Goal: Information Seeking & Learning: Check status

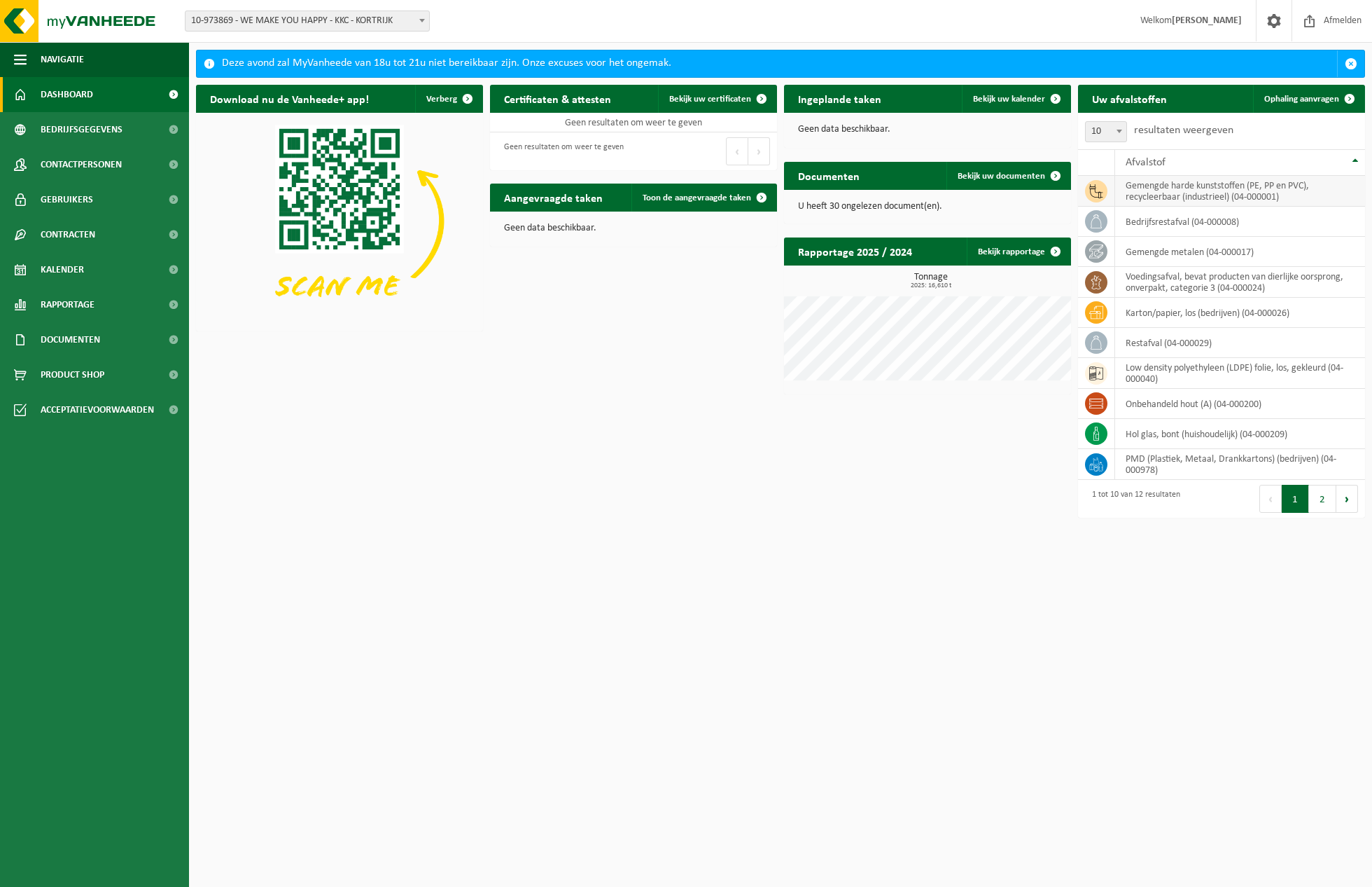
click at [1056, 198] on td "gemengde harde kunststoffen (PE, PP en PVC), recycleerbaar (industrieel) (04-00…" at bounding box center [1240, 191] width 250 height 31
click at [1056, 191] on td at bounding box center [1096, 191] width 37 height 31
click at [1056, 229] on td at bounding box center [1096, 222] width 37 height 30
click at [1056, 132] on span "10" at bounding box center [1106, 131] width 42 height 21
click at [1056, 127] on span at bounding box center [1120, 131] width 14 height 19
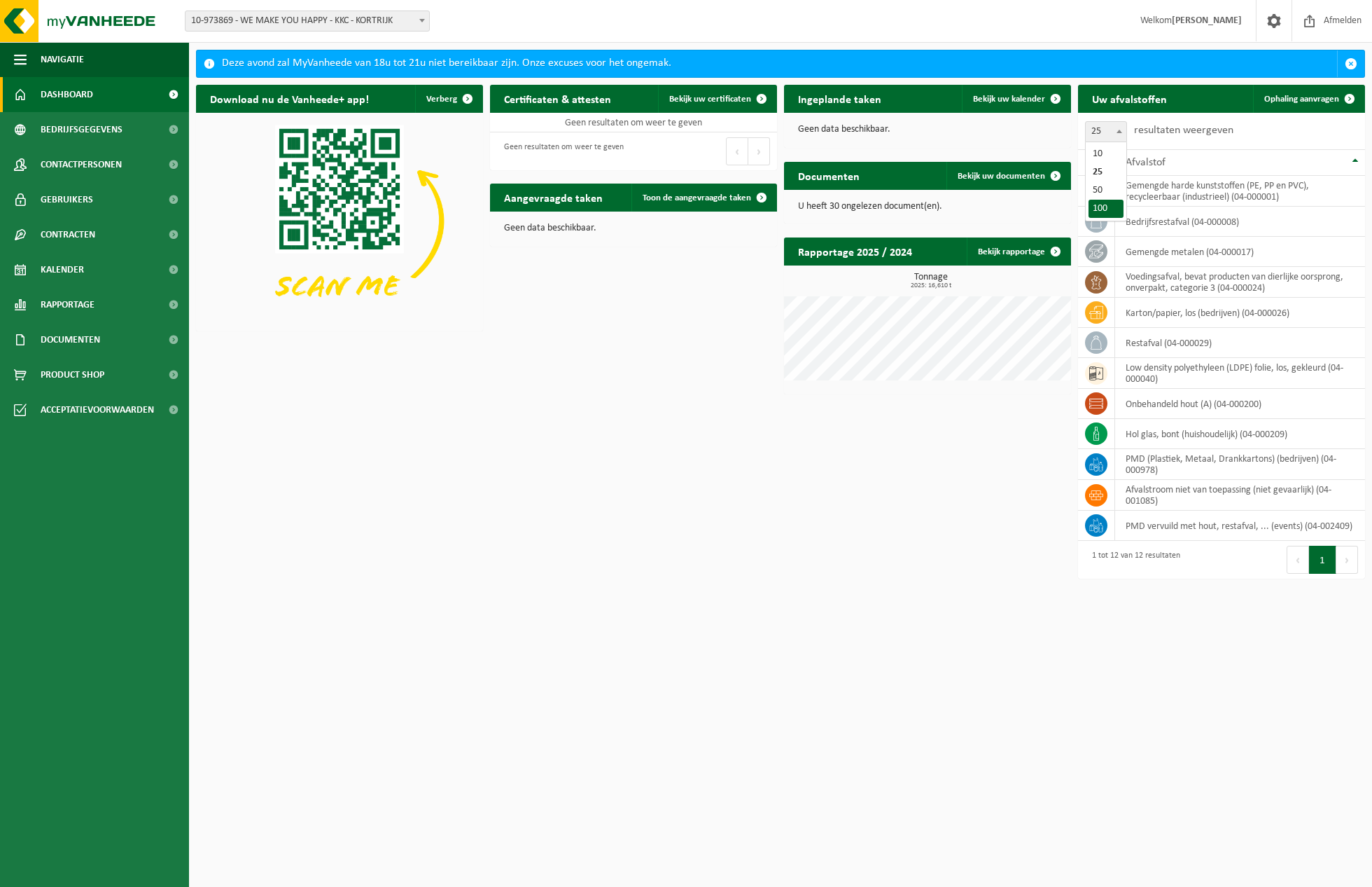
select select "100"
click at [1056, 229] on span at bounding box center [1096, 221] width 22 height 22
click at [1056, 218] on td "bedrijfsrestafval (04-000008)" at bounding box center [1240, 222] width 250 height 30
click at [1007, 250] on link "Bekijk rapportage" at bounding box center [1018, 252] width 103 height 28
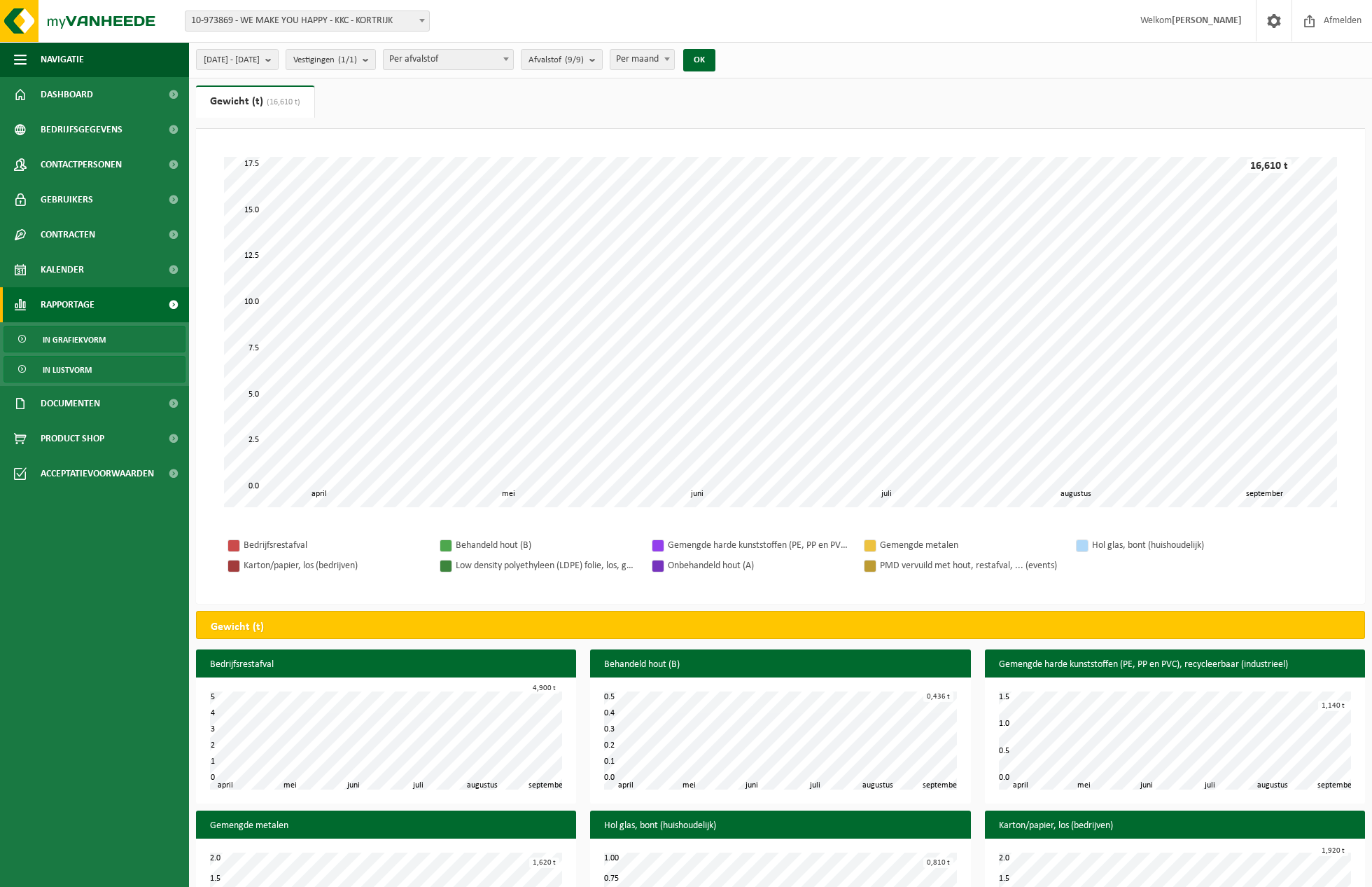
click at [69, 376] on span "In lijstvorm" at bounding box center [67, 370] width 49 height 26
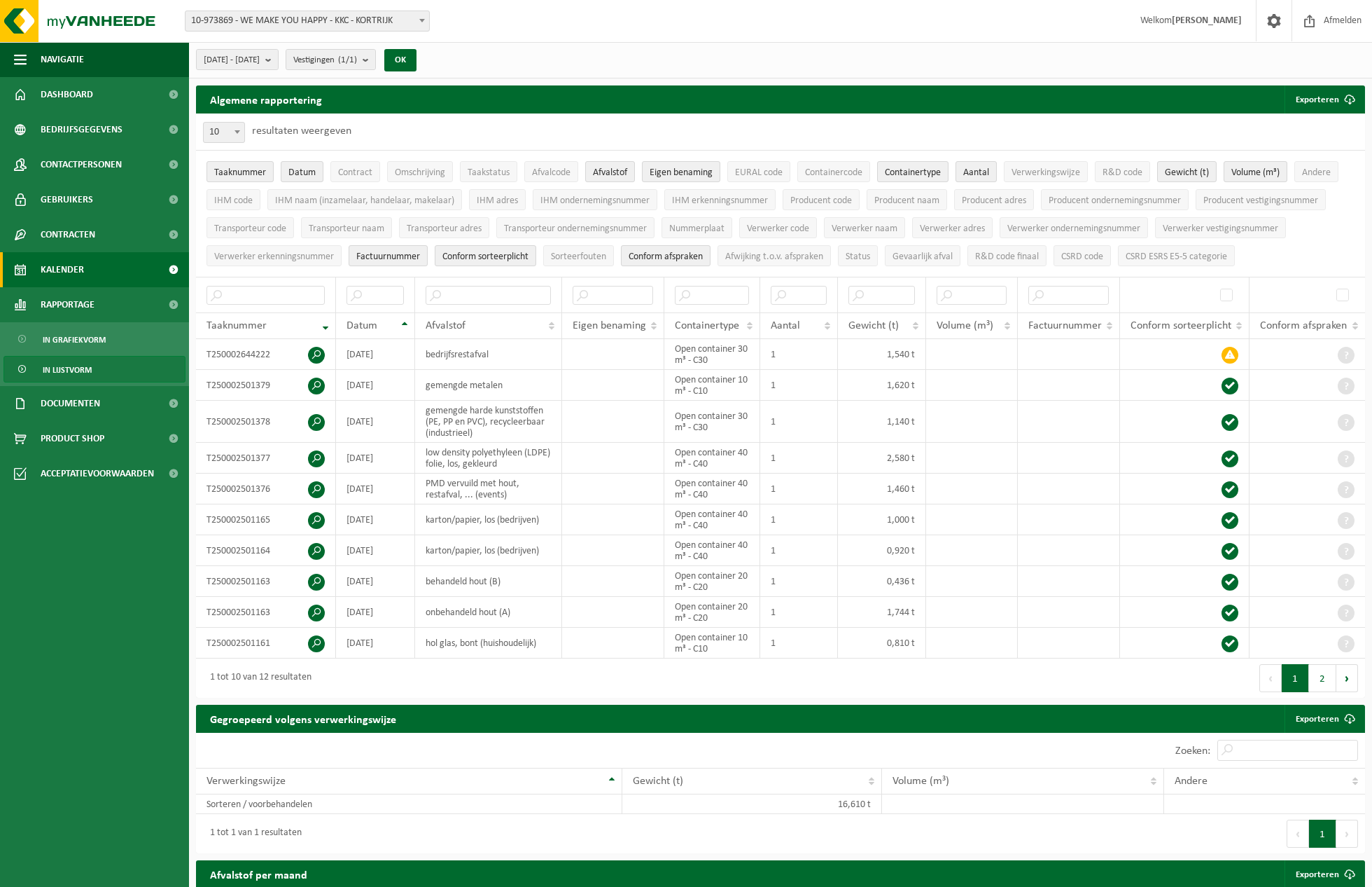
click at [87, 277] on link "Kalender" at bounding box center [94, 270] width 189 height 35
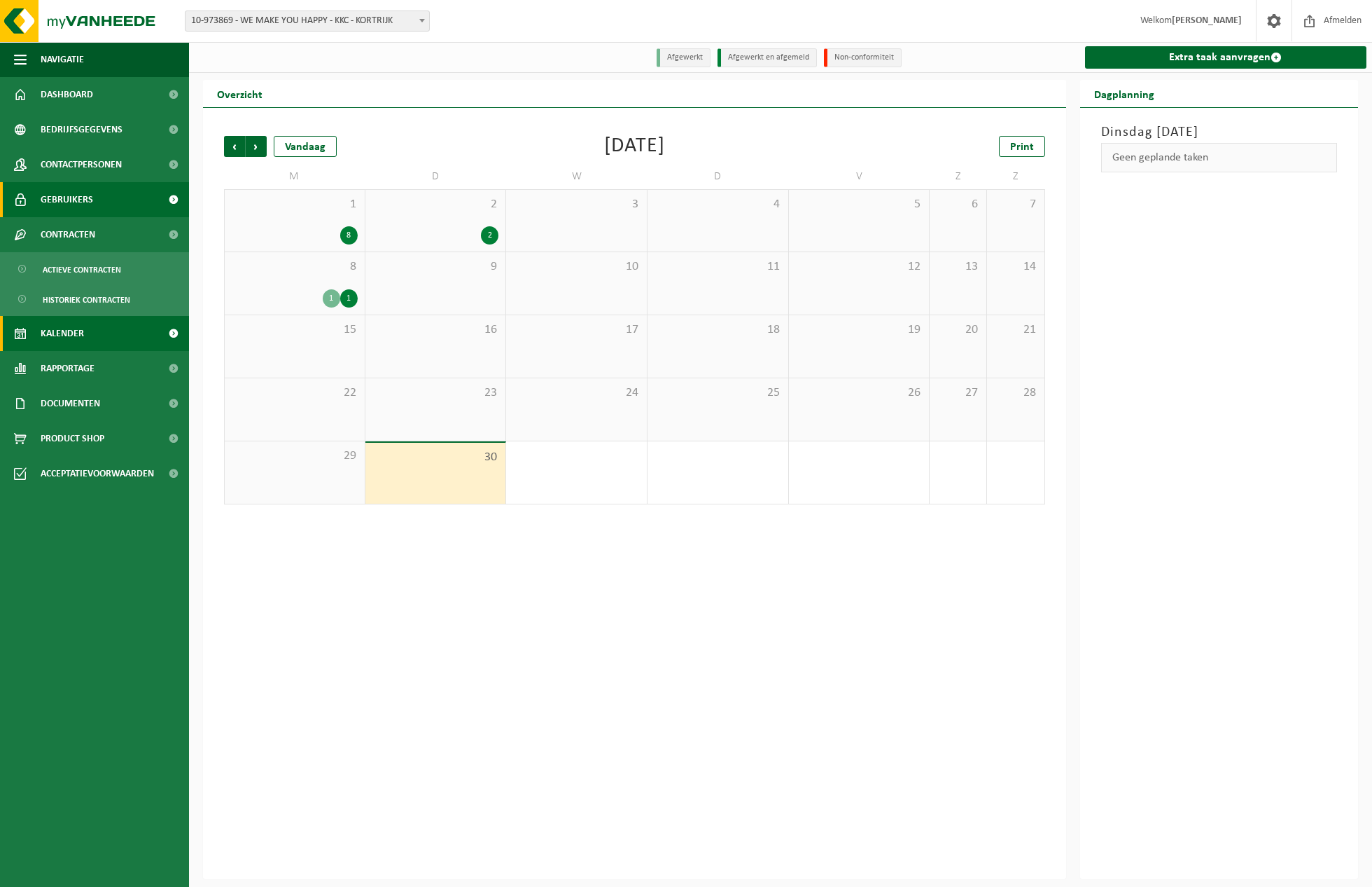
click at [98, 199] on link "Gebruikers" at bounding box center [94, 199] width 189 height 35
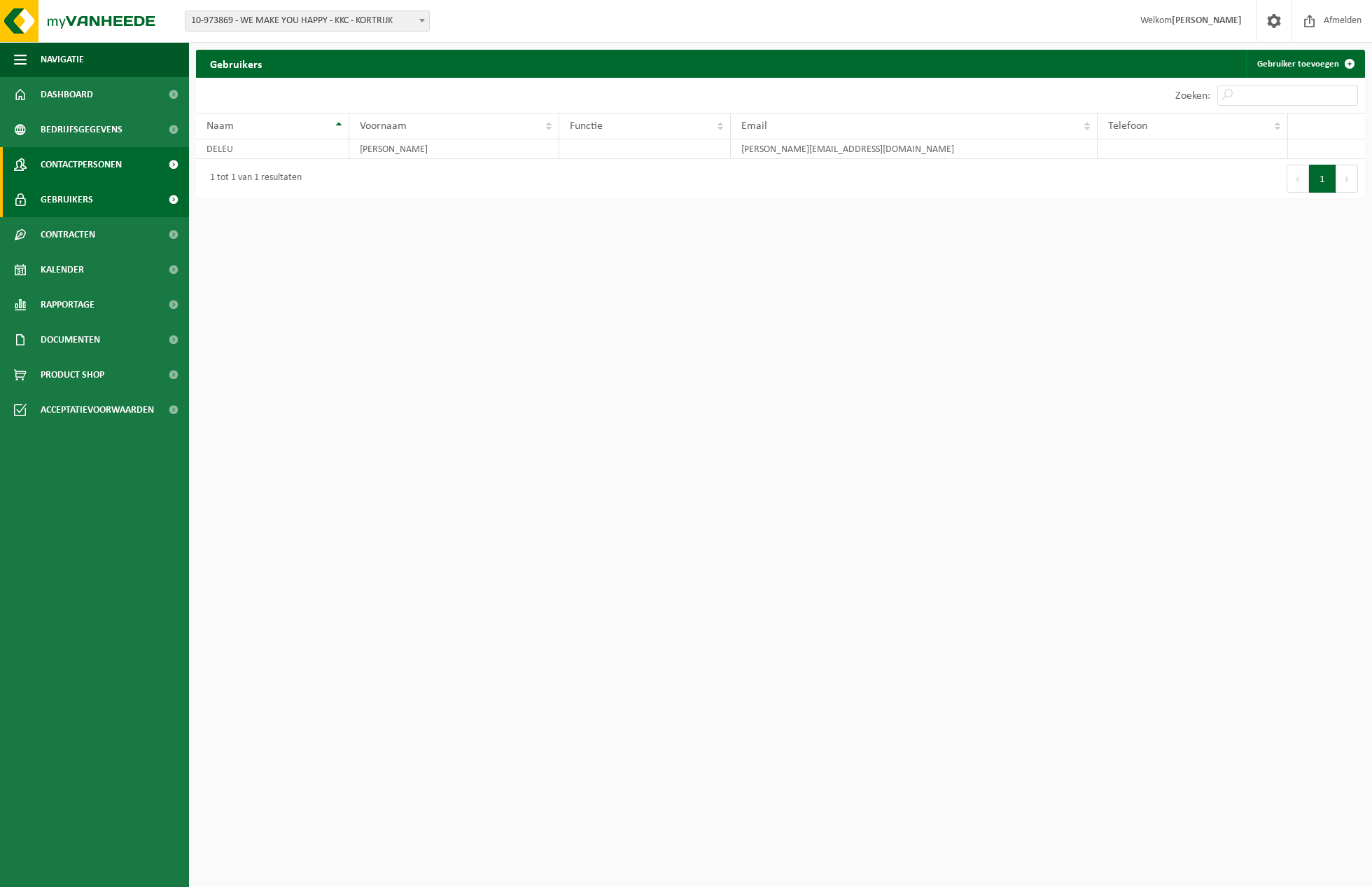
click at [111, 165] on span "Contactpersonen" at bounding box center [81, 164] width 81 height 35
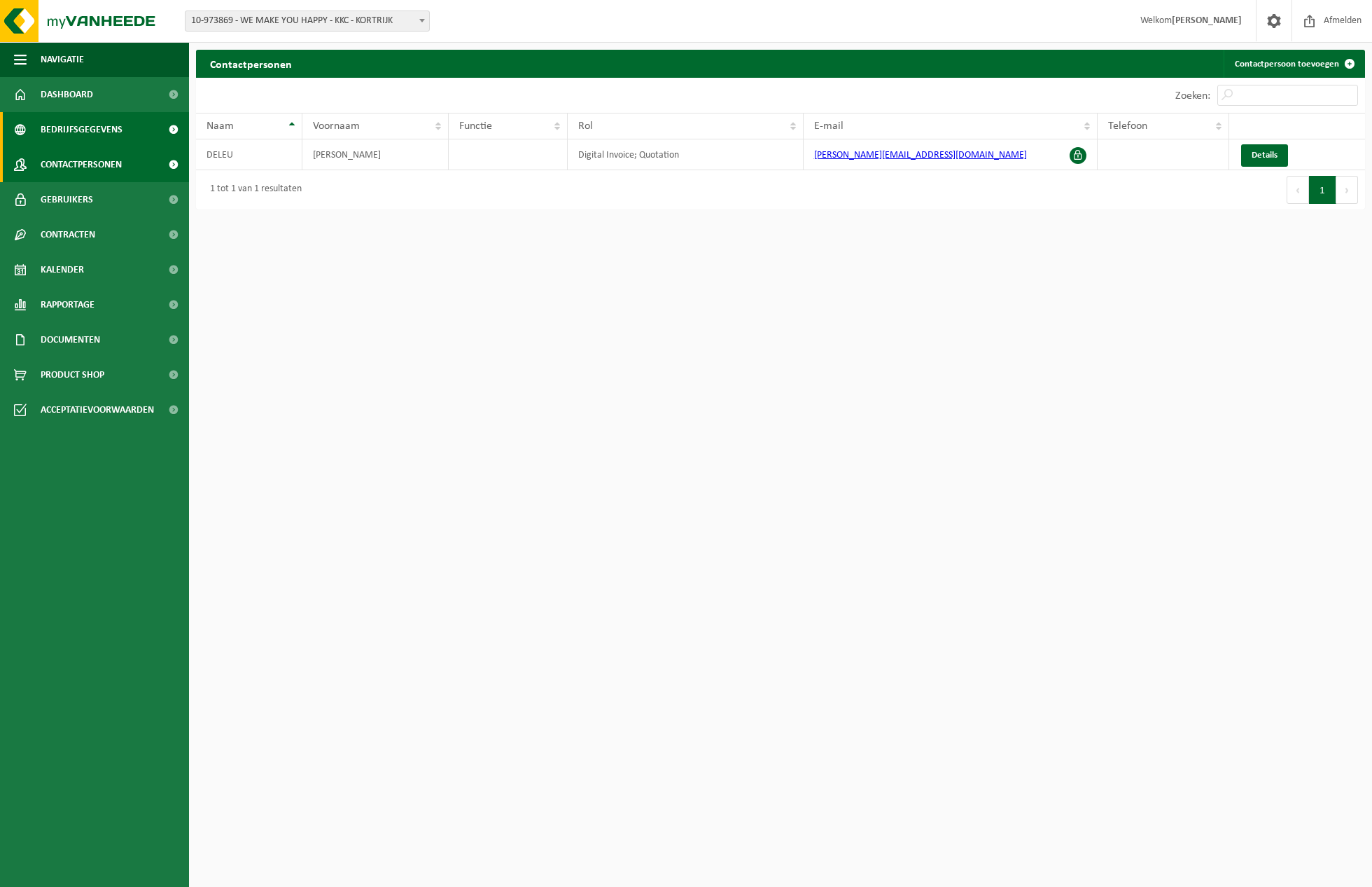
click at [113, 128] on span "Bedrijfsgegevens" at bounding box center [81, 129] width 82 height 35
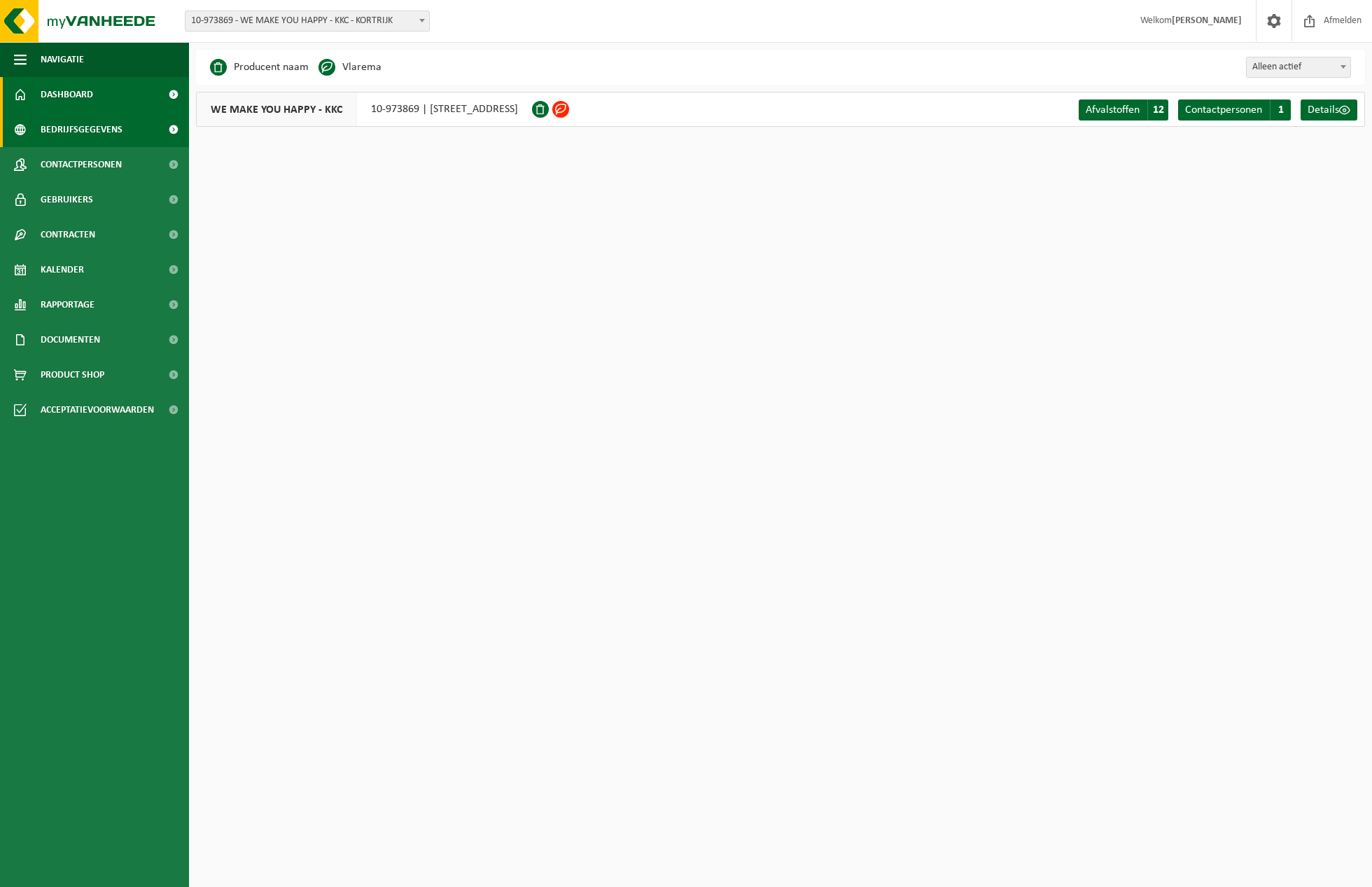
click at [103, 101] on link "Dashboard" at bounding box center [94, 94] width 189 height 35
